Goal: Transaction & Acquisition: Purchase product/service

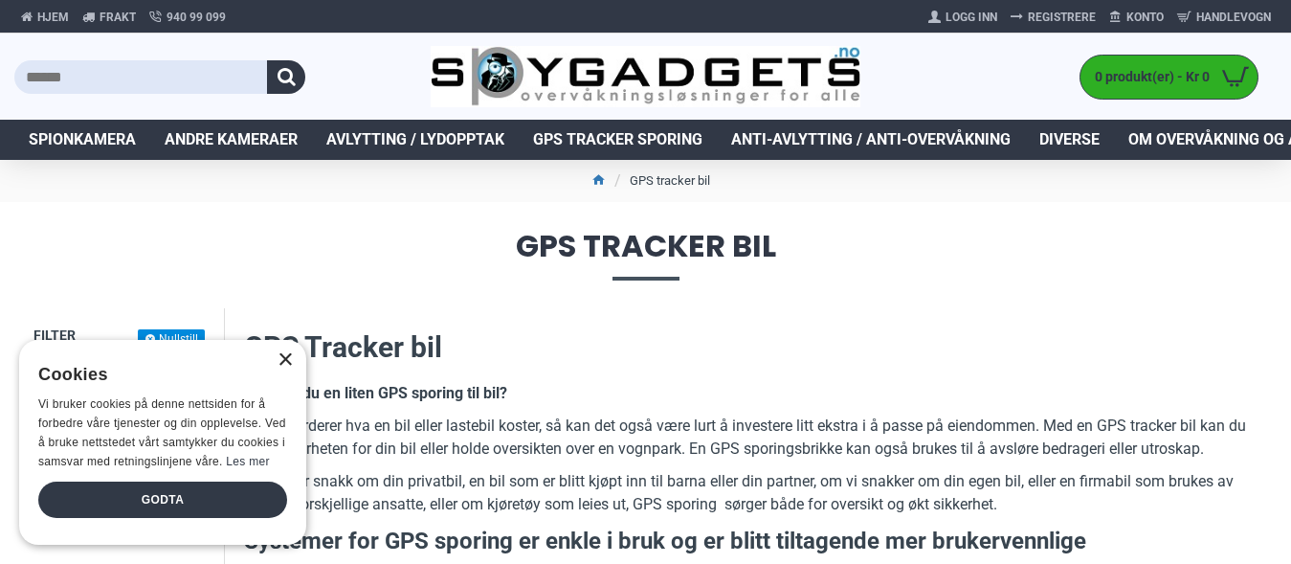
click at [284, 357] on div "×" at bounding box center [285, 360] width 14 height 14
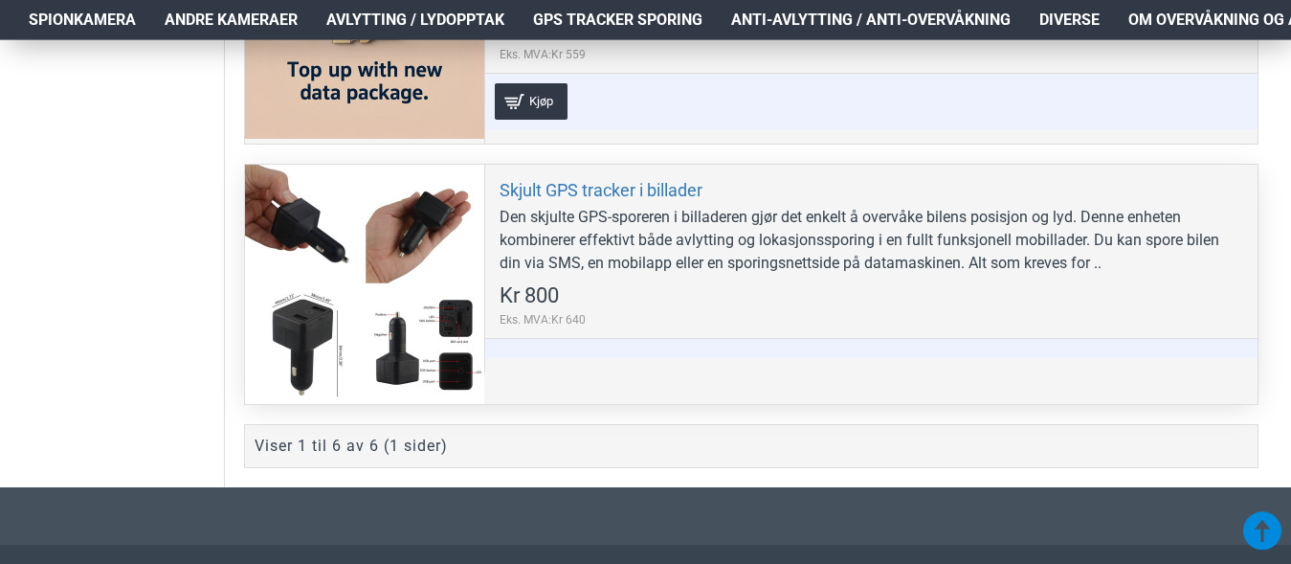
scroll to position [1855, 0]
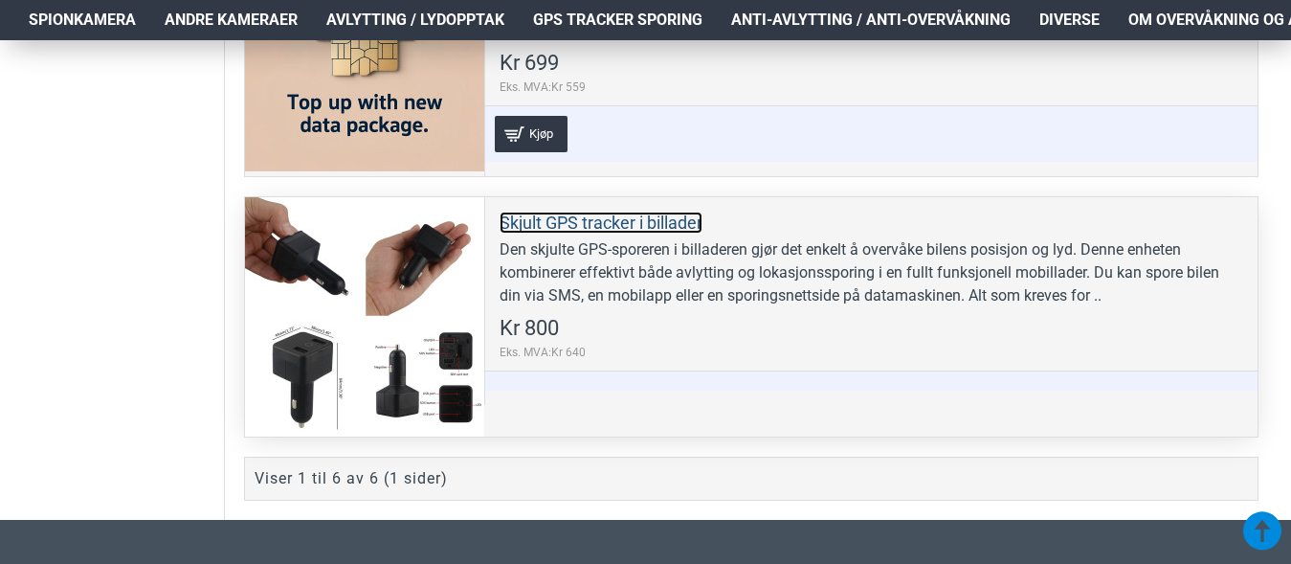
drag, startPoint x: 593, startPoint y: 219, endPoint x: 591, endPoint y: 237, distance: 18.3
click at [593, 220] on link "Skjult GPS tracker i billader" at bounding box center [601, 223] width 203 height 22
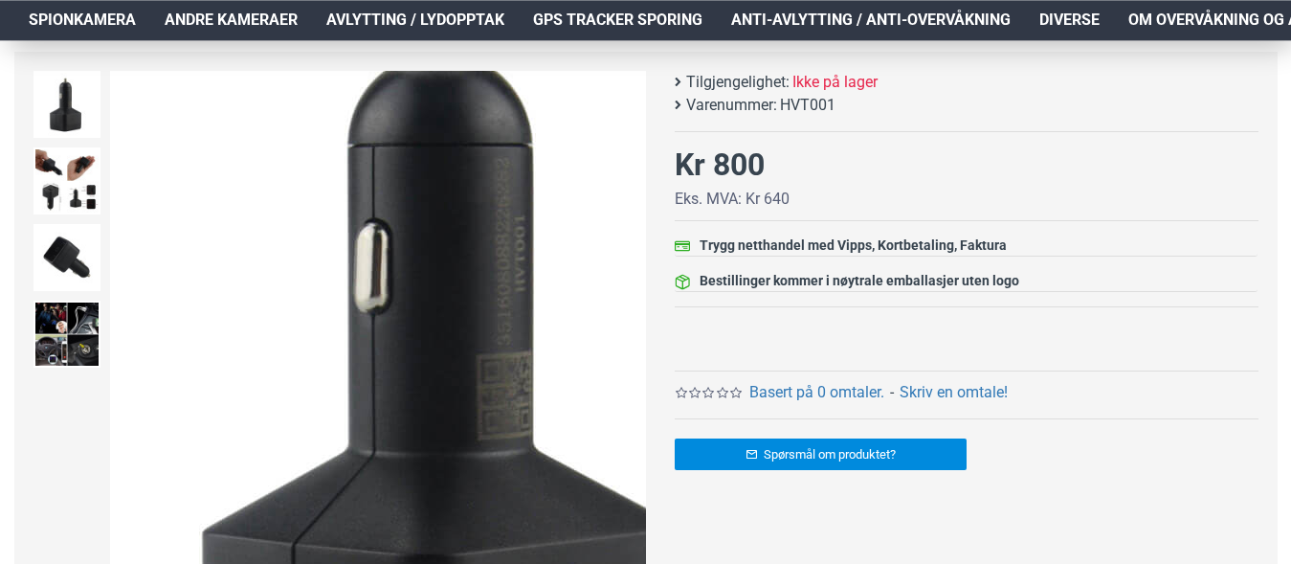
scroll to position [293, 0]
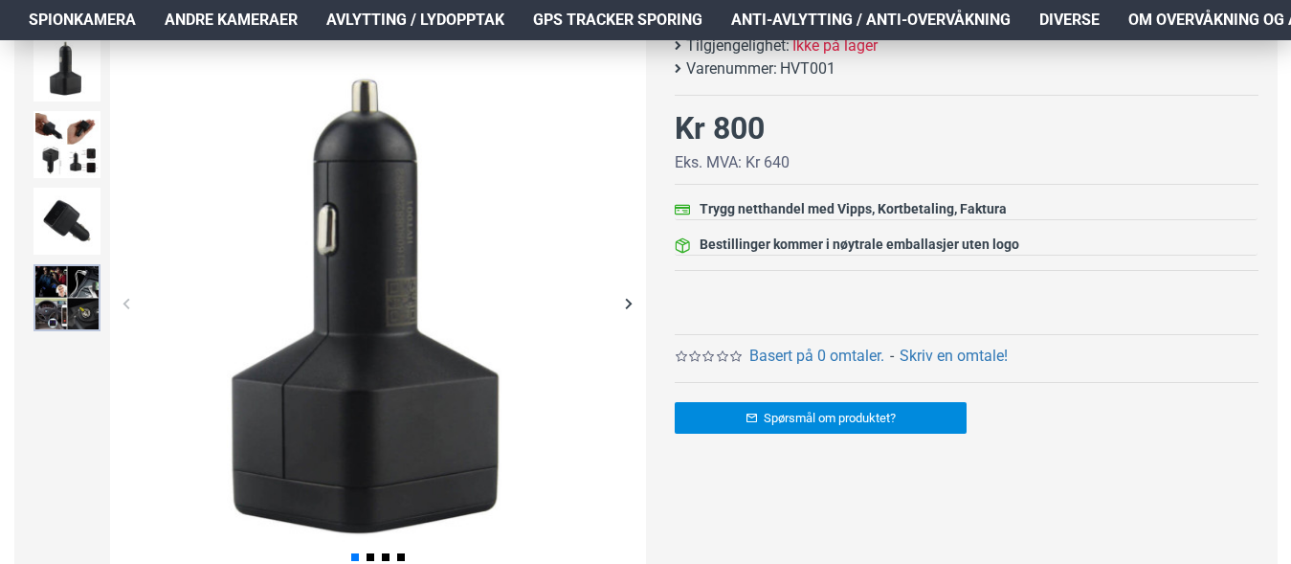
click at [67, 296] on img at bounding box center [67, 297] width 67 height 67
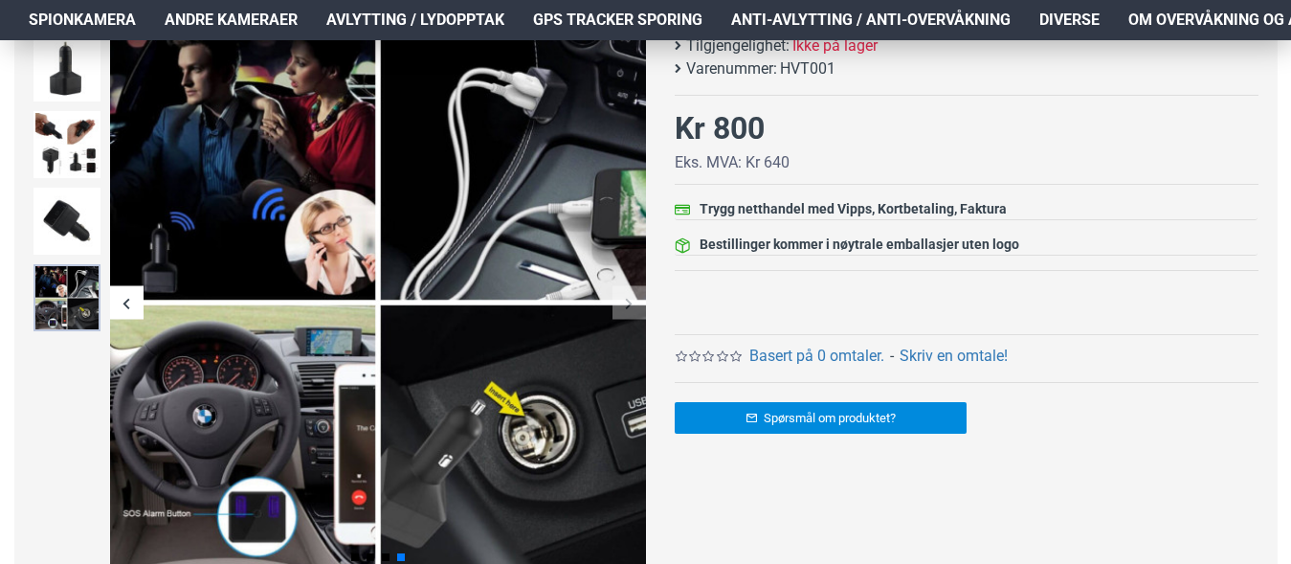
scroll to position [195, 0]
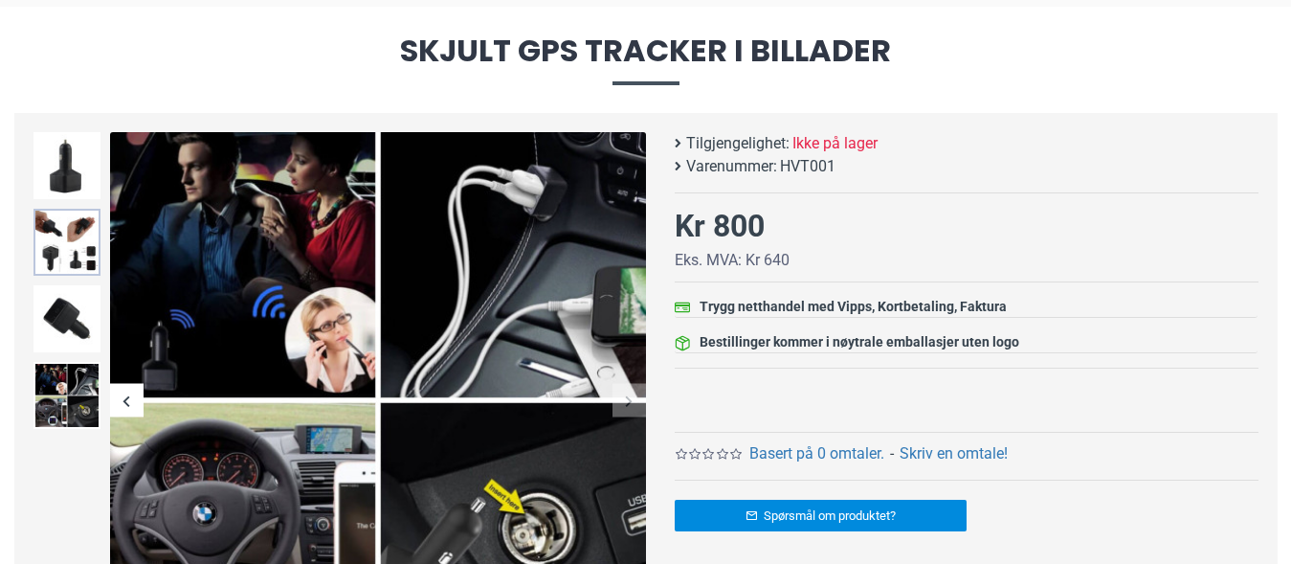
click at [71, 240] on img at bounding box center [67, 242] width 67 height 67
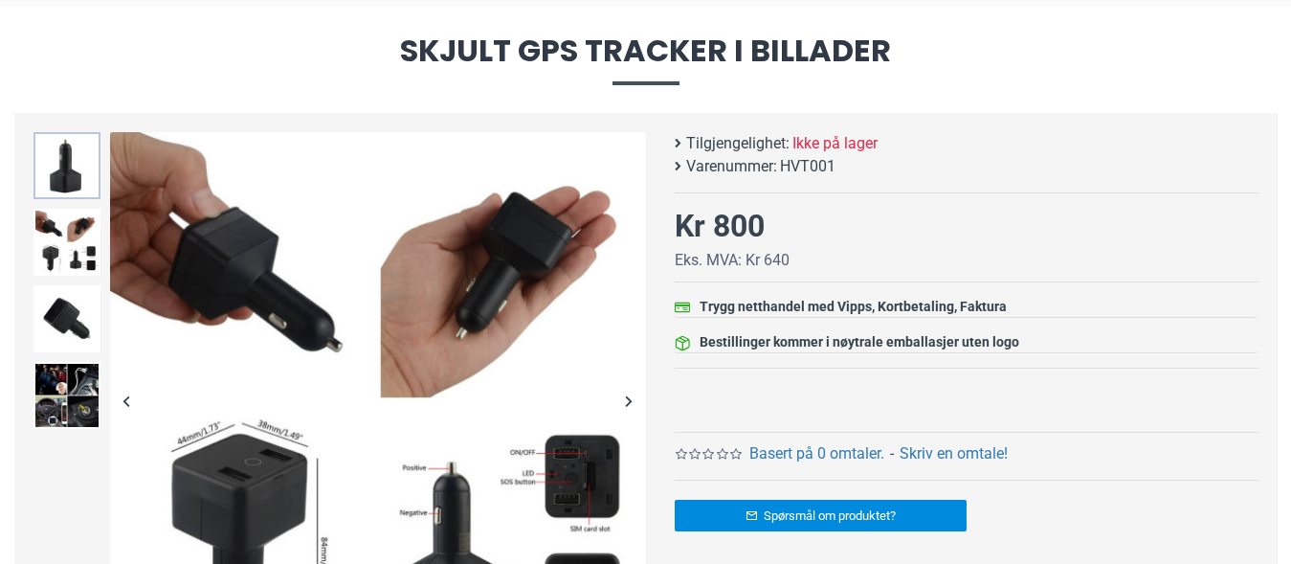
click at [77, 173] on img at bounding box center [67, 165] width 67 height 67
